Goal: Task Accomplishment & Management: Manage account settings

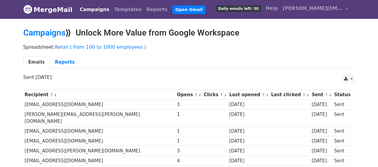
scroll to position [71, 0]
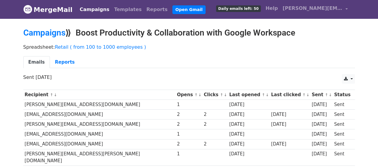
scroll to position [175, 0]
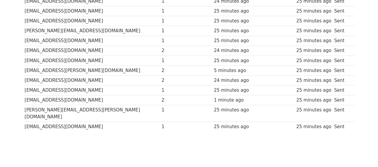
scroll to position [104, 0]
